Goal: Information Seeking & Learning: Compare options

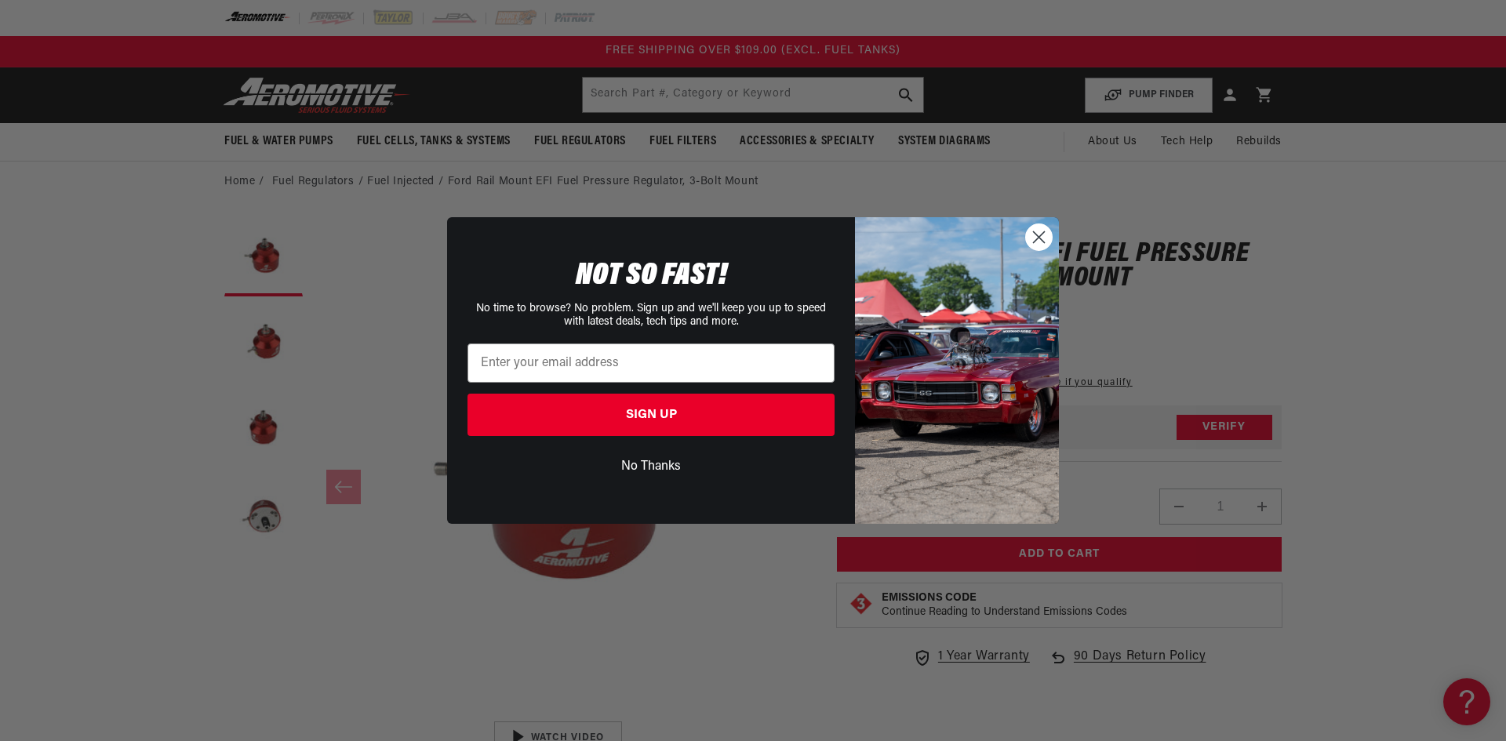
click at [1036, 238] on circle "Close dialog" at bounding box center [1039, 237] width 26 height 26
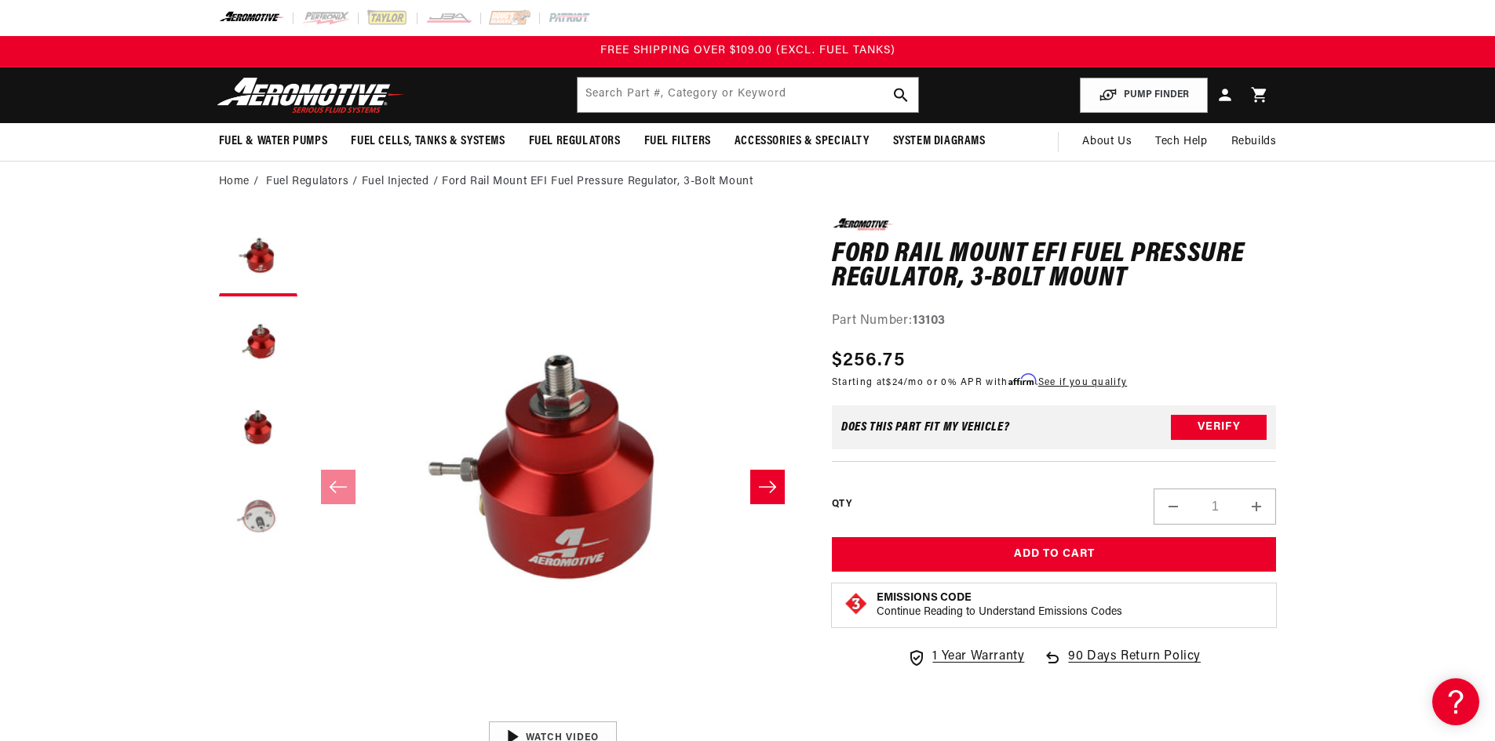
click at [258, 517] on button "Load image 4 in gallery view" at bounding box center [258, 516] width 78 height 78
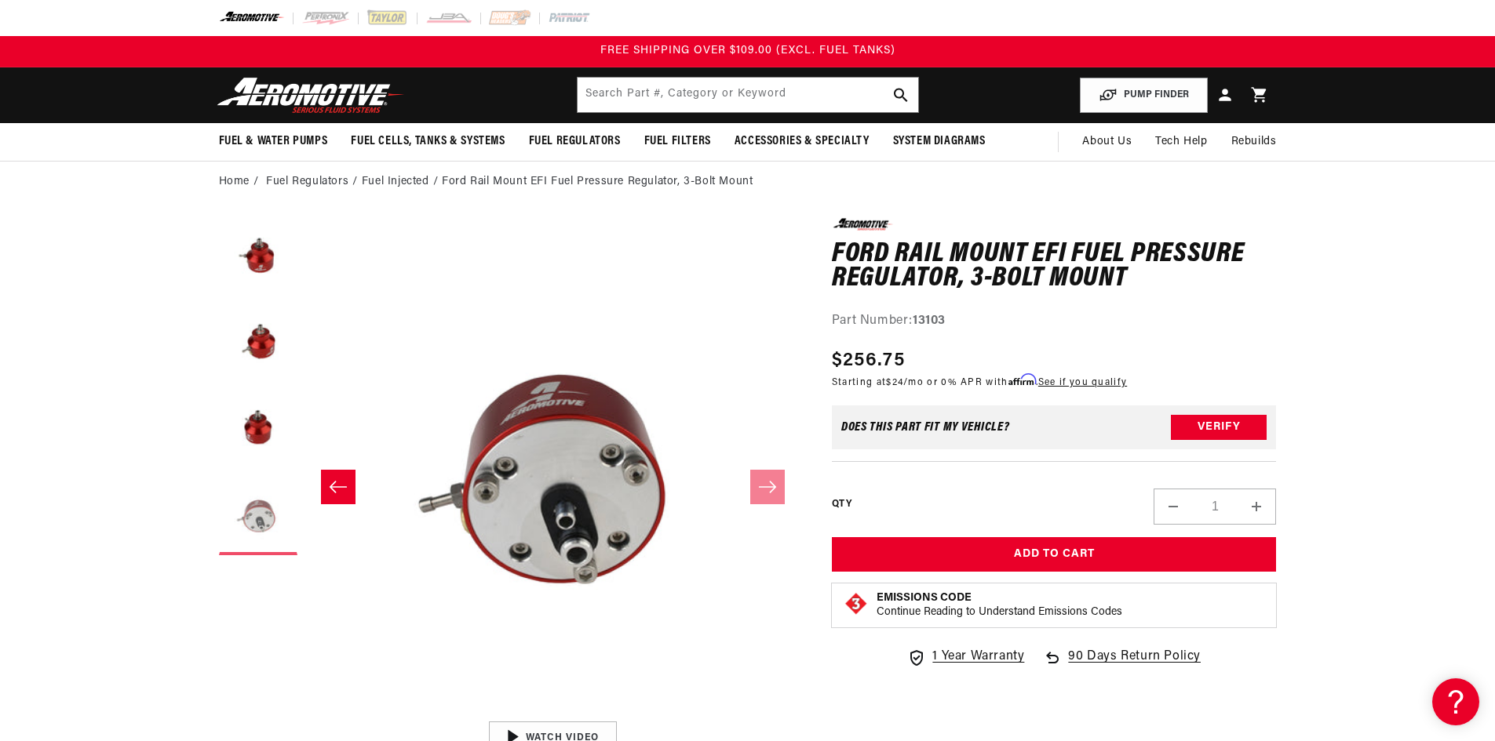
scroll to position [0, 1486]
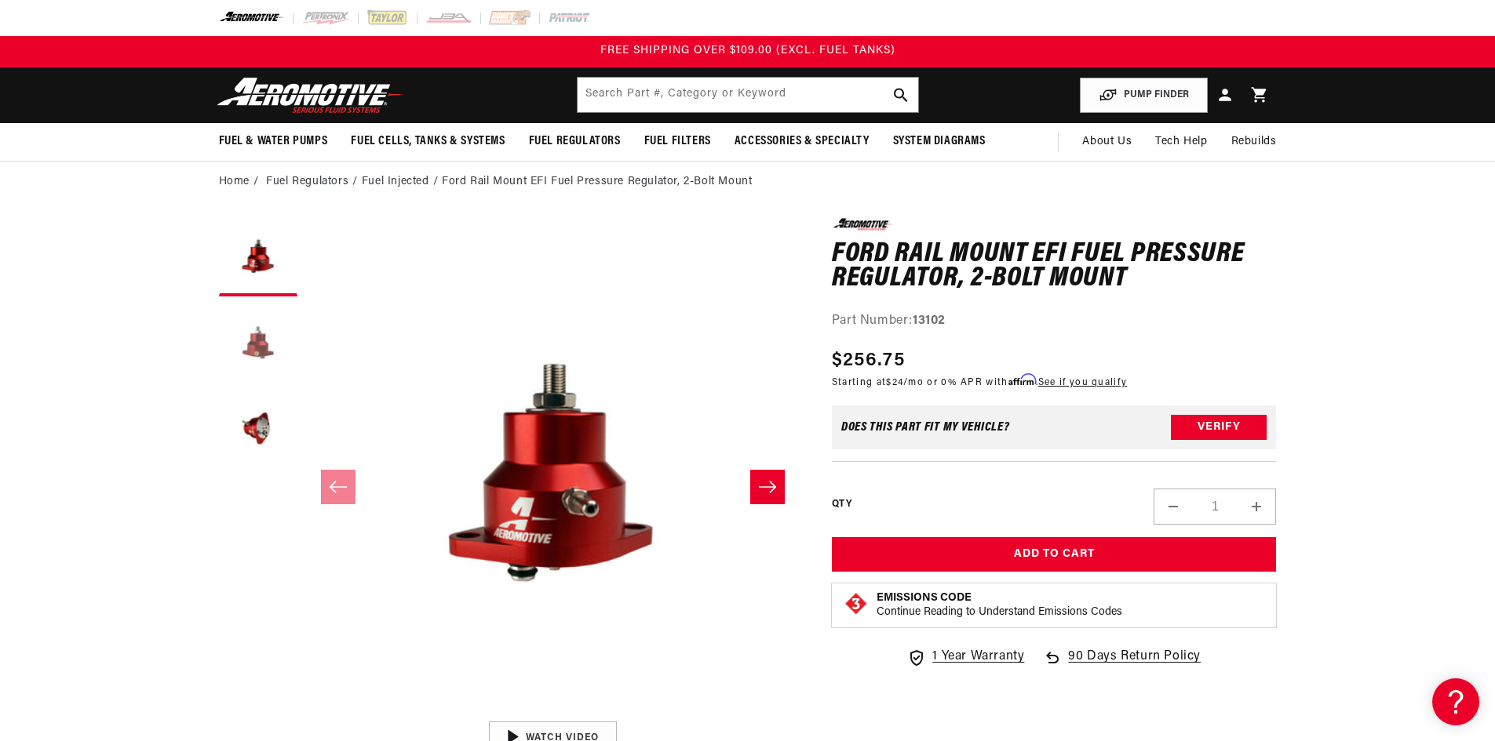
click at [254, 355] on button "Load image 2 in gallery view" at bounding box center [258, 343] width 78 height 78
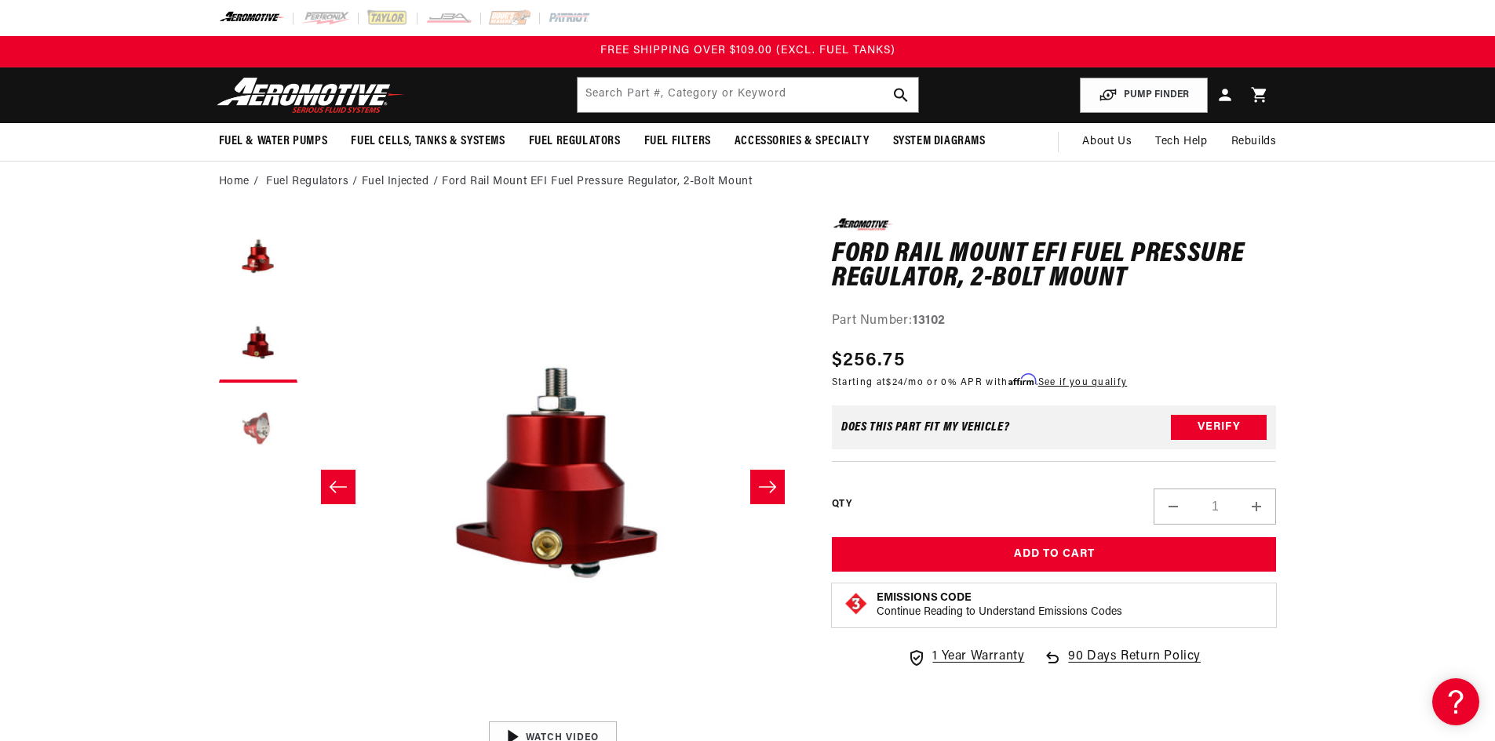
scroll to position [0, 495]
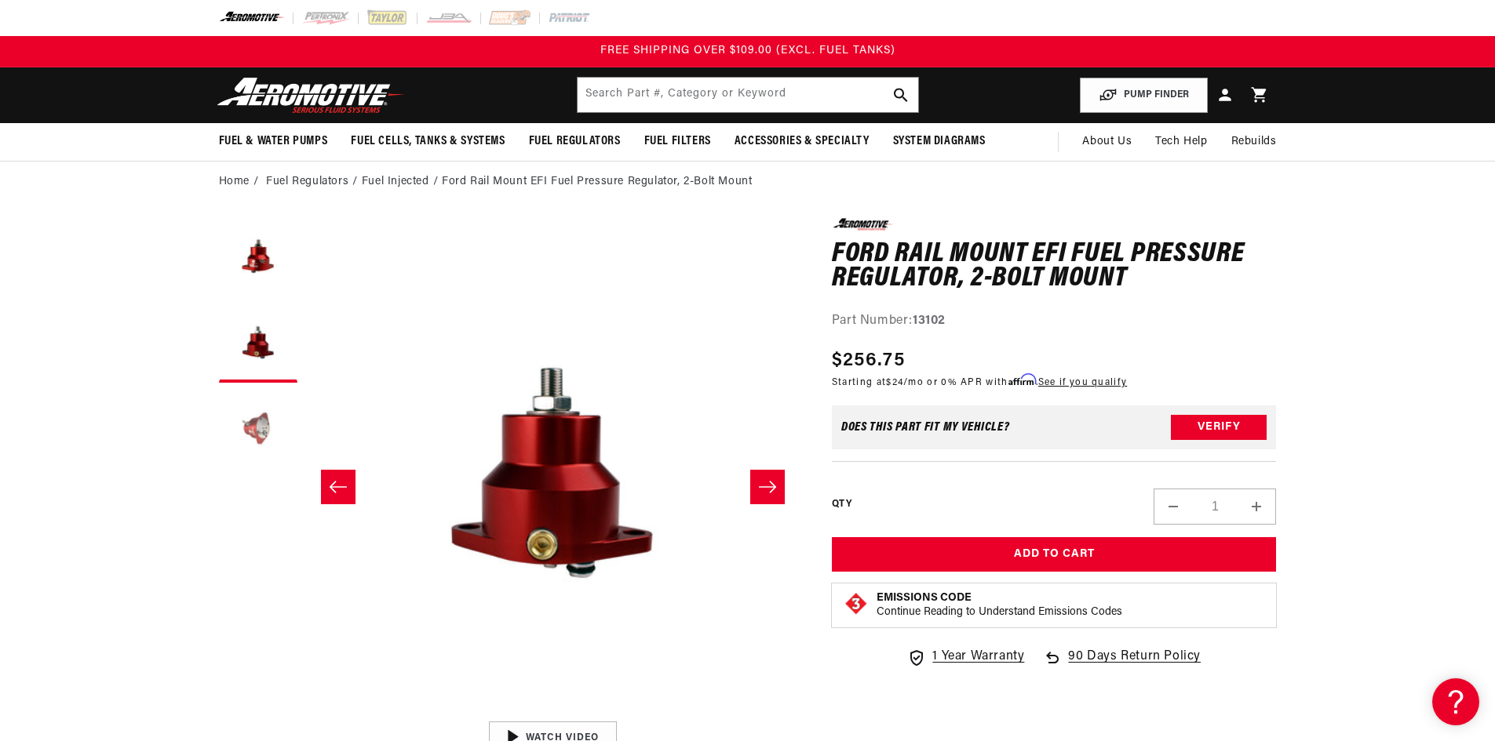
click at [264, 431] on button "Load image 3 in gallery view" at bounding box center [258, 430] width 78 height 78
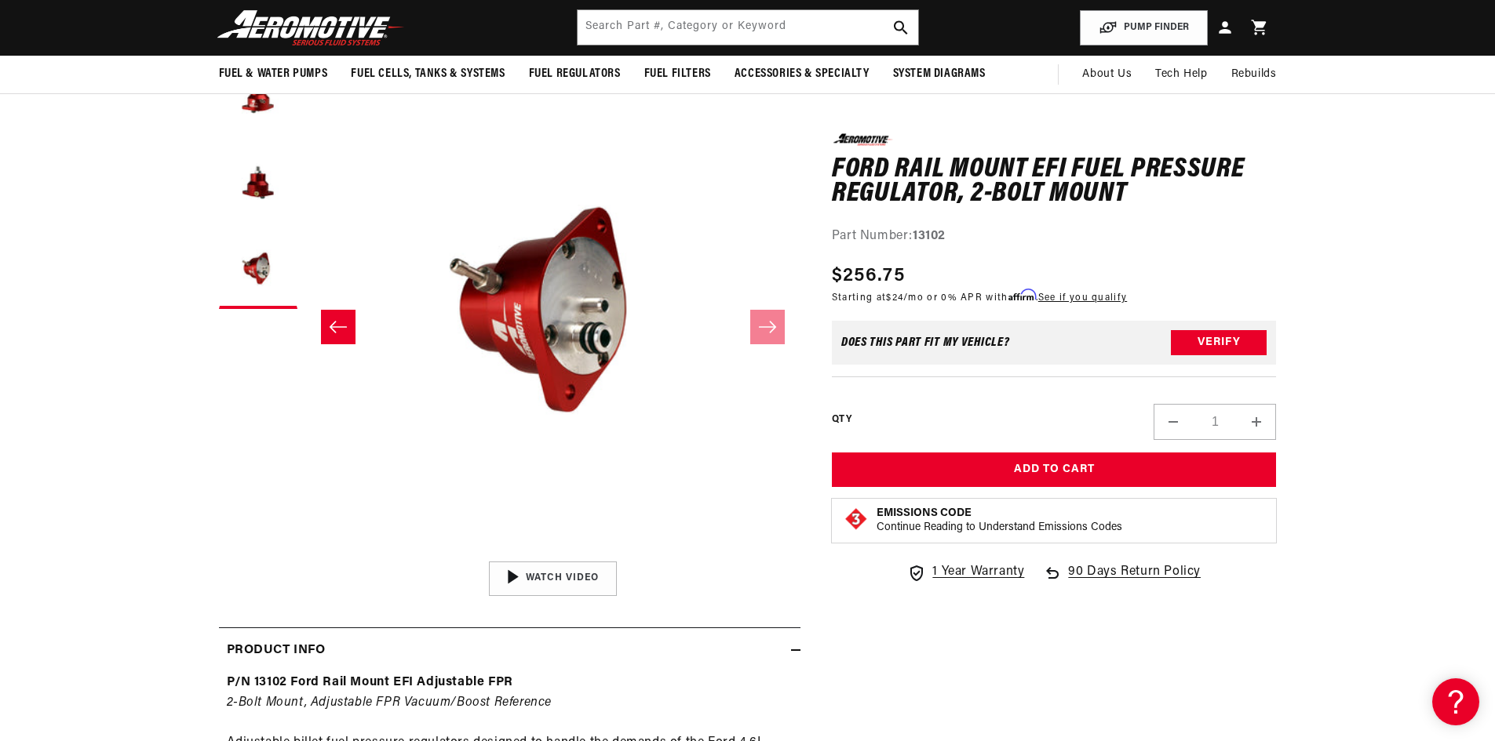
scroll to position [78, 0]
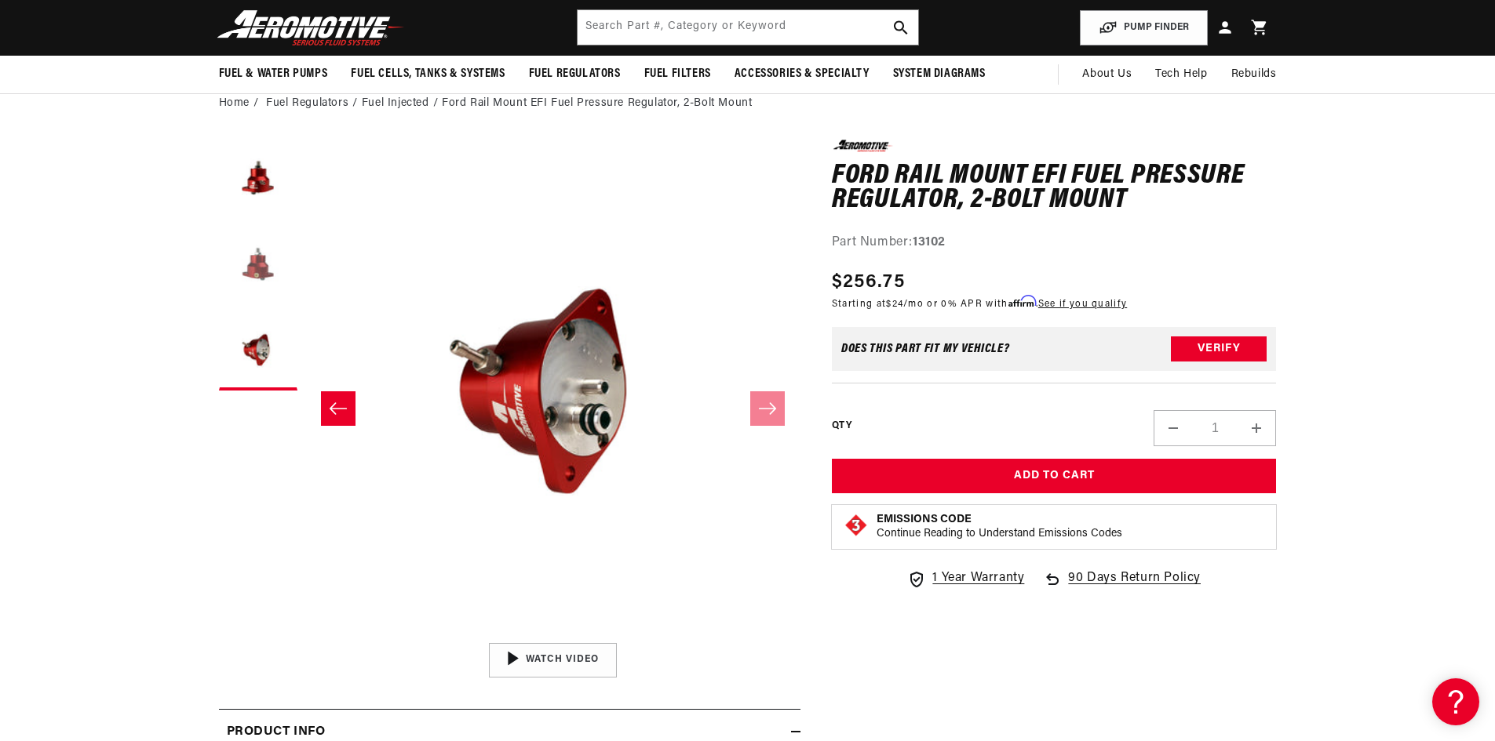
click at [257, 269] on button "Load image 2 in gallery view" at bounding box center [258, 265] width 78 height 78
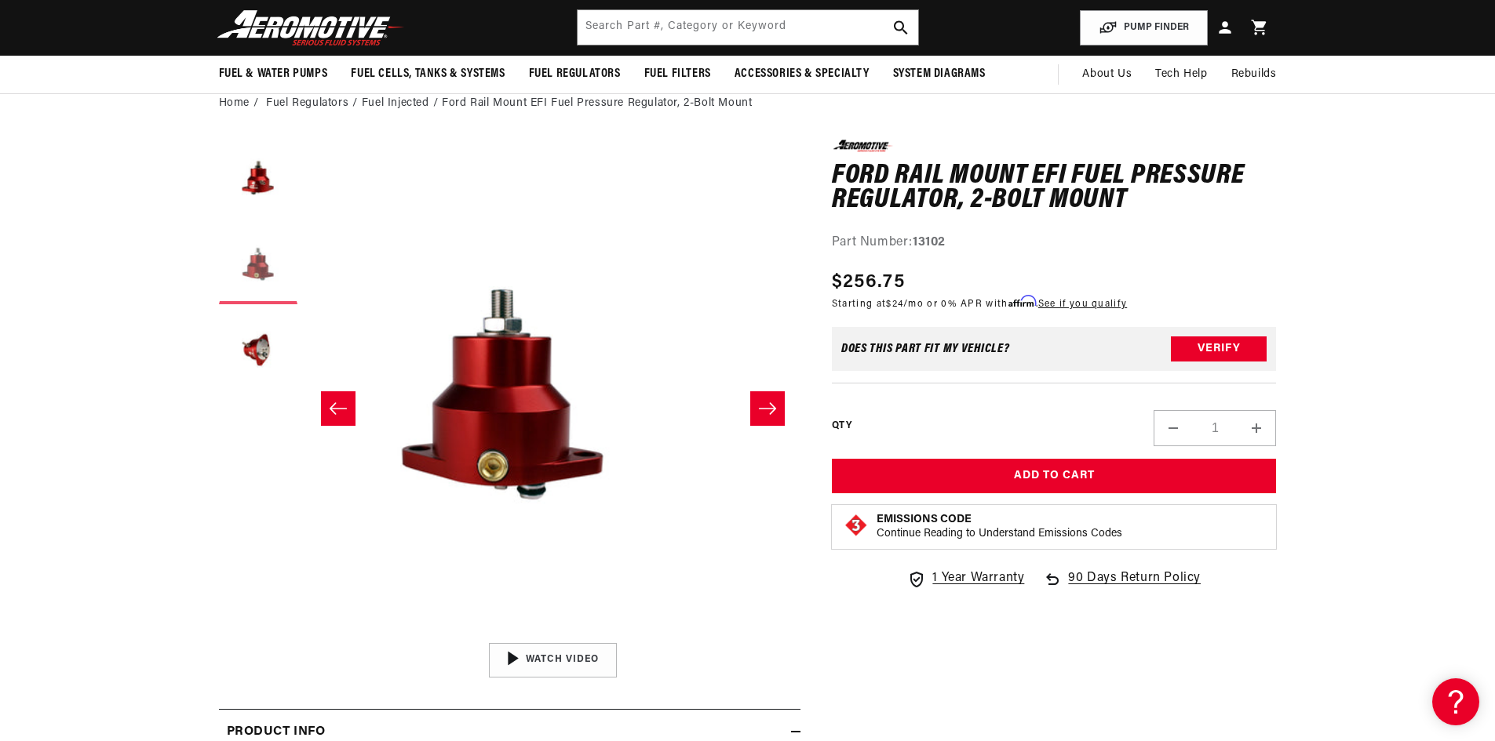
scroll to position [0, 495]
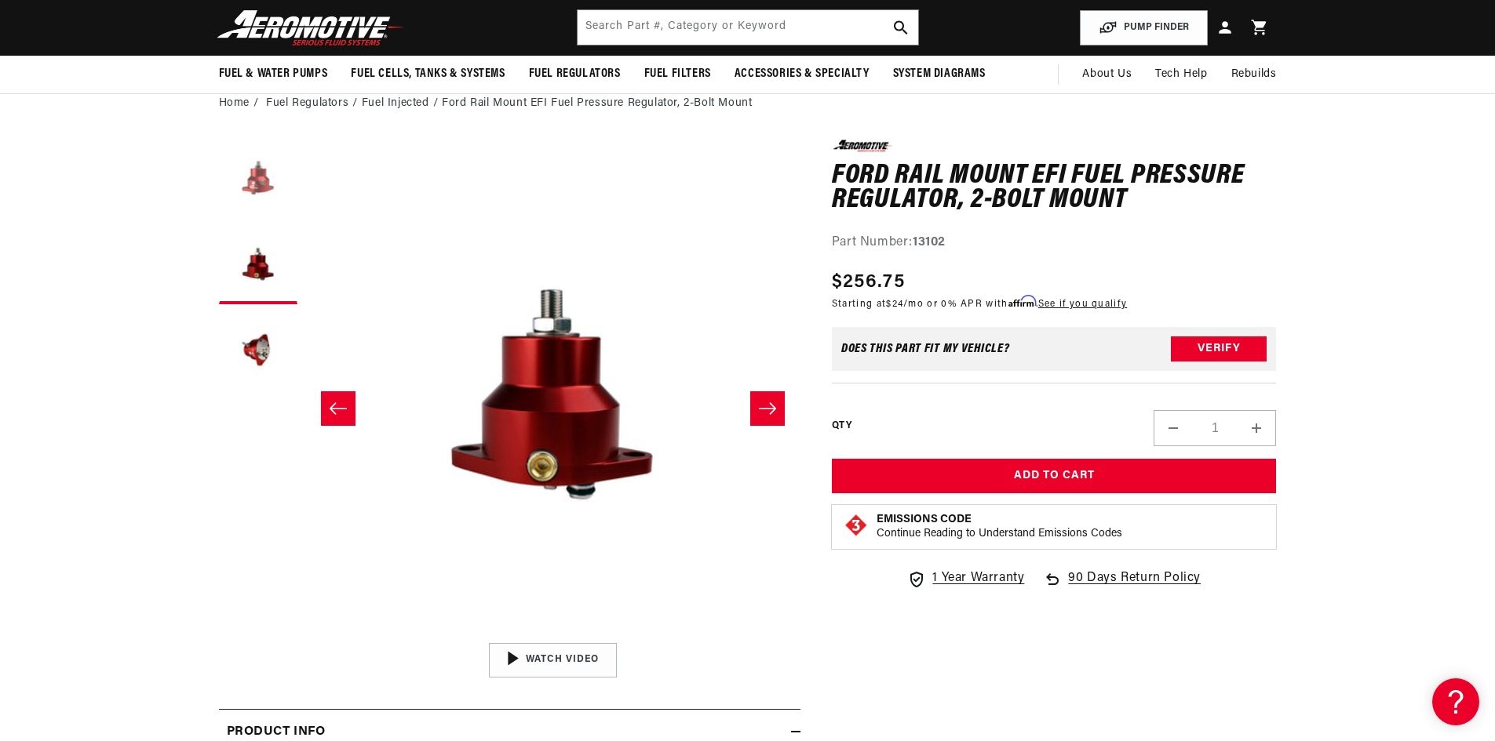
click at [257, 178] on button "Load image 1 in gallery view" at bounding box center [258, 179] width 78 height 78
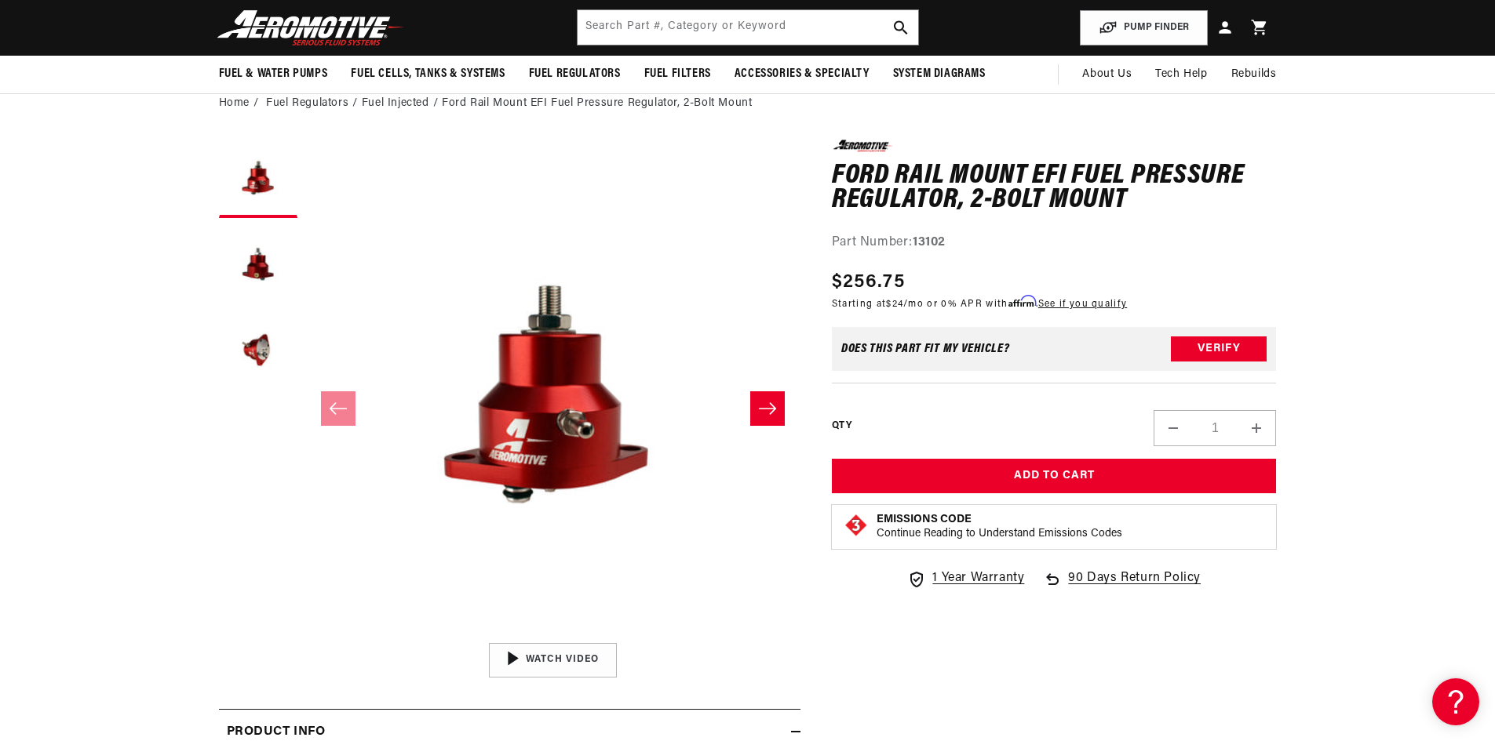
scroll to position [0, 0]
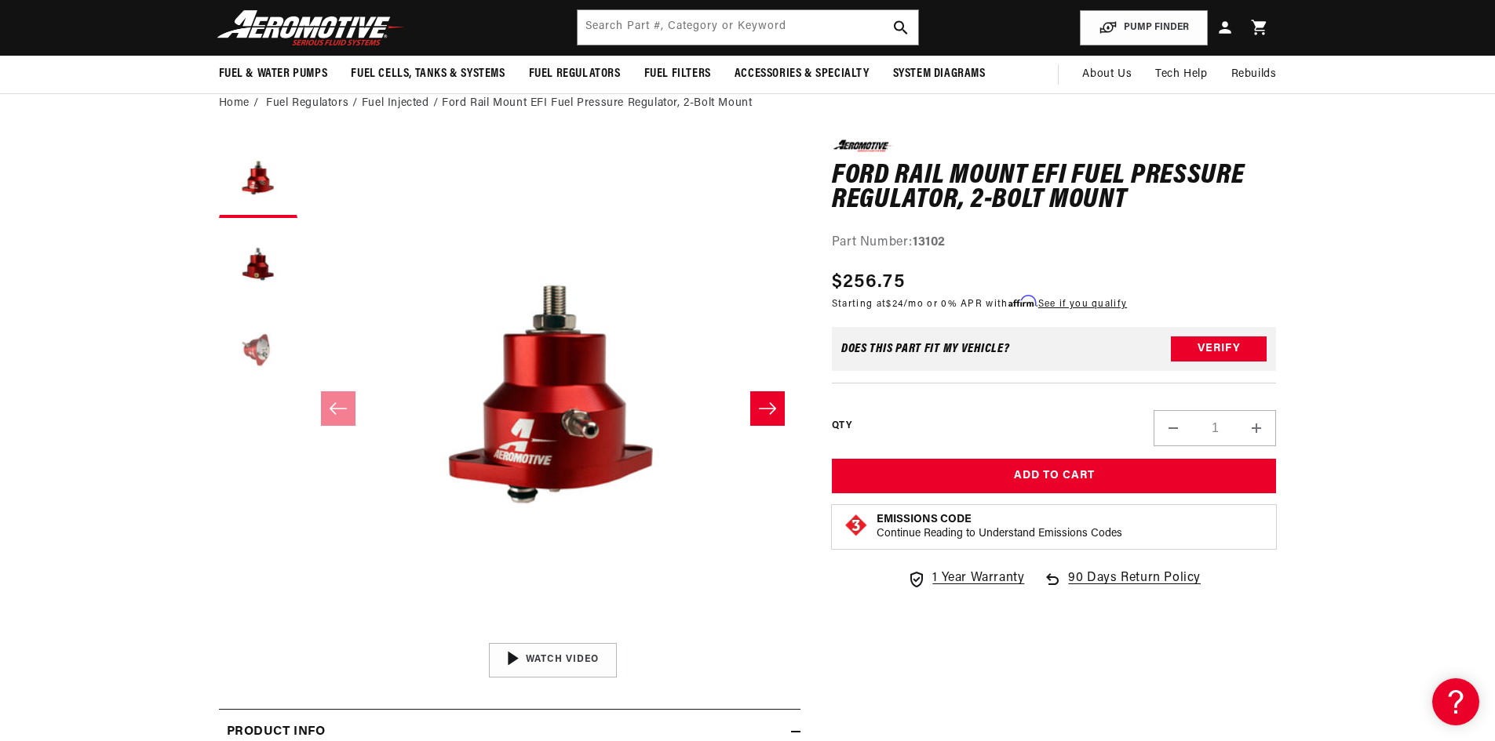
click at [254, 340] on button "Load image 3 in gallery view" at bounding box center [258, 351] width 78 height 78
